Goal: Task Accomplishment & Management: Manage account settings

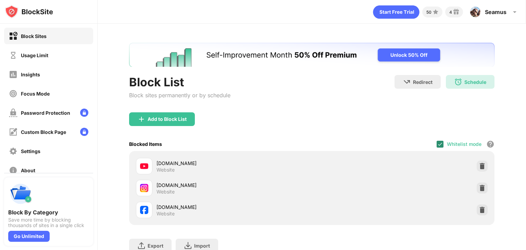
click at [438, 143] on img at bounding box center [439, 143] width 5 height 5
click at [437, 144] on div at bounding box center [440, 144] width 7 height 7
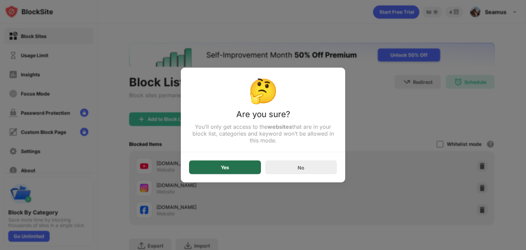
click at [236, 166] on div "Yes" at bounding box center [225, 168] width 72 height 14
